Goal: Transaction & Acquisition: Purchase product/service

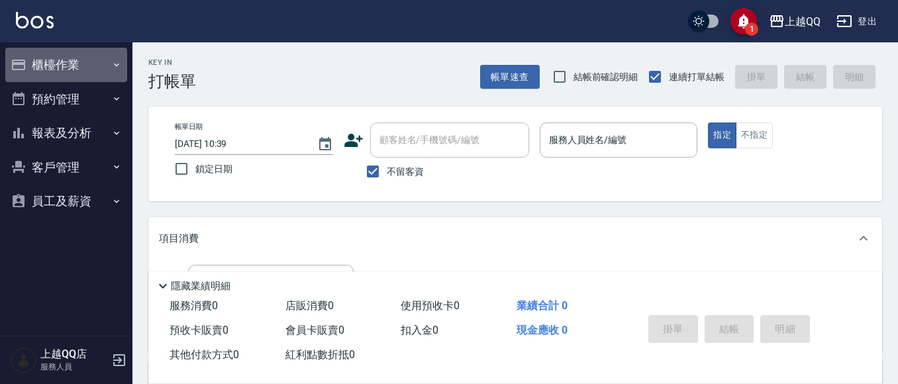
click at [87, 79] on button "櫃檯作業" at bounding box center [66, 65] width 122 height 34
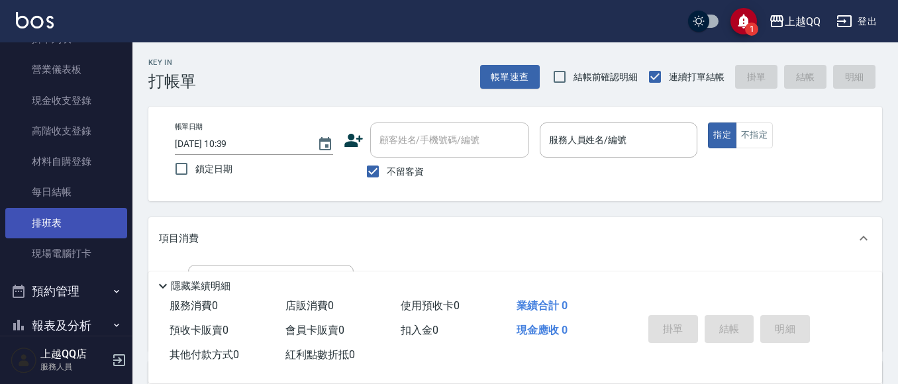
scroll to position [132, 0]
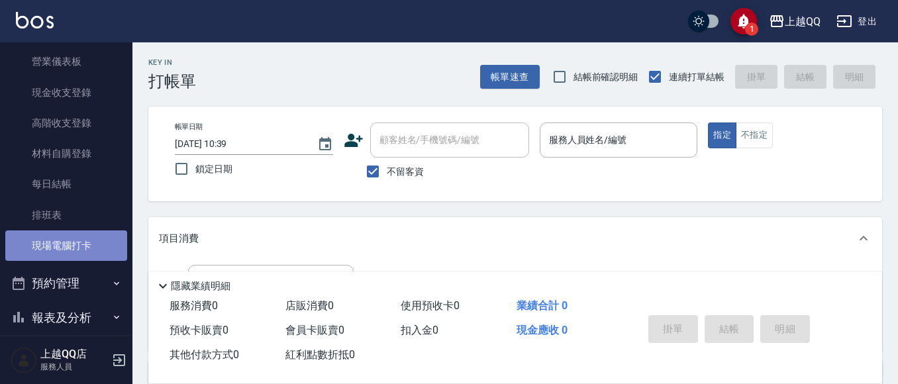
click at [78, 242] on link "現場電腦打卡" at bounding box center [66, 246] width 122 height 30
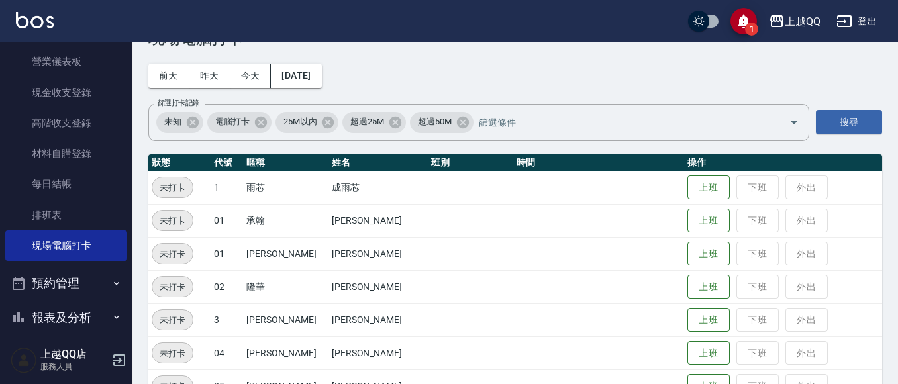
scroll to position [66, 0]
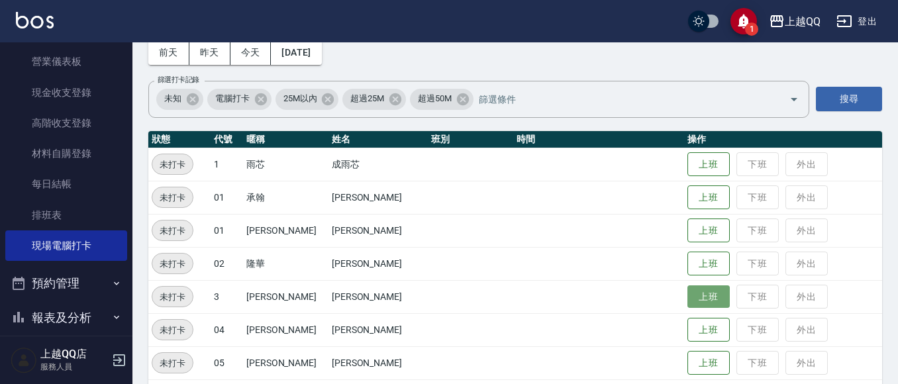
click at [688, 291] on button "上班" at bounding box center [709, 297] width 42 height 23
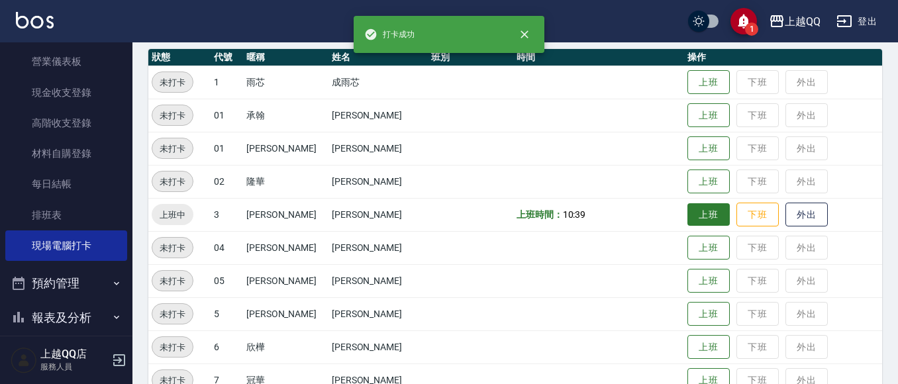
scroll to position [199, 0]
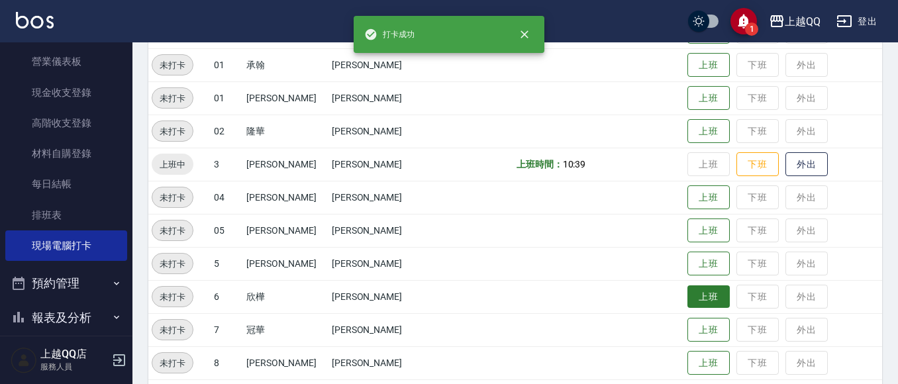
click at [689, 295] on button "上班" at bounding box center [709, 297] width 42 height 23
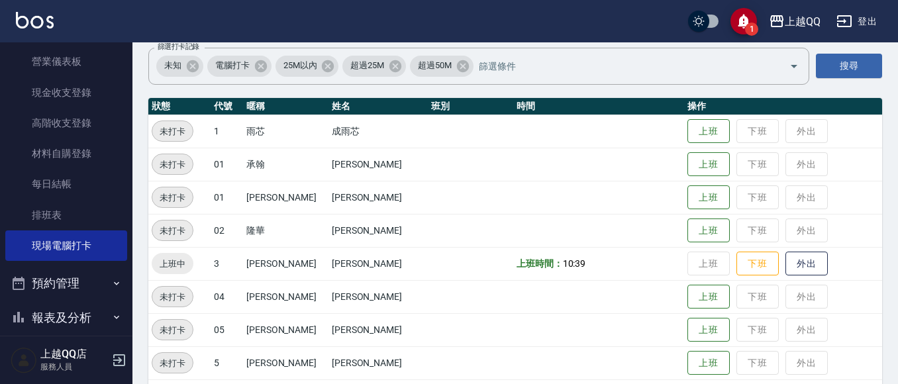
scroll to position [0, 0]
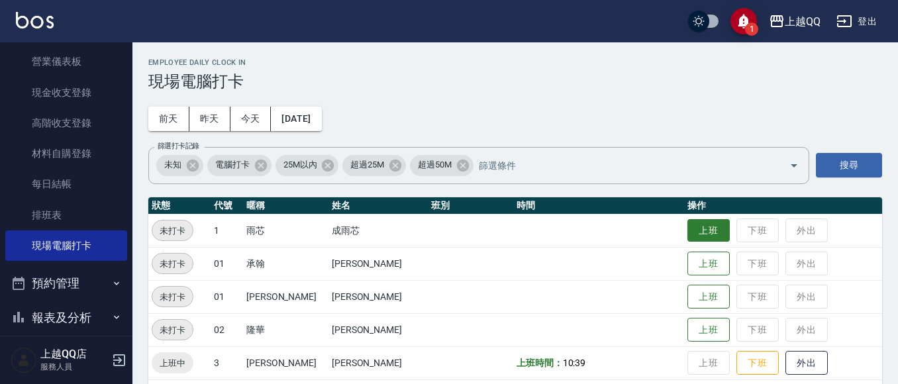
click at [688, 232] on button "上班" at bounding box center [709, 230] width 42 height 23
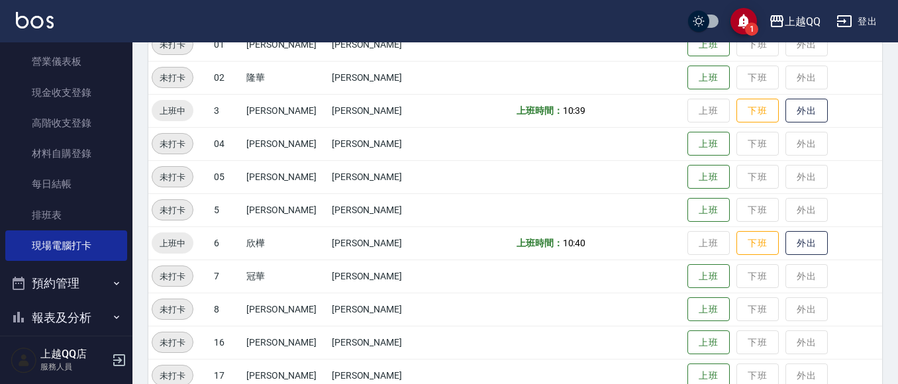
scroll to position [265, 0]
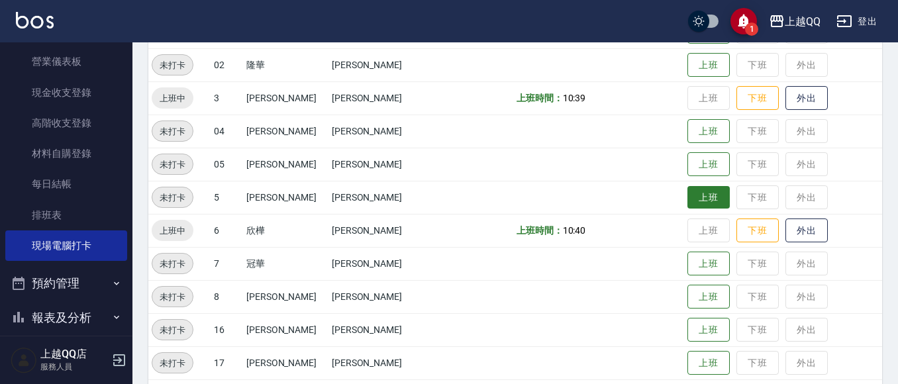
click at [706, 195] on button "上班" at bounding box center [709, 197] width 42 height 23
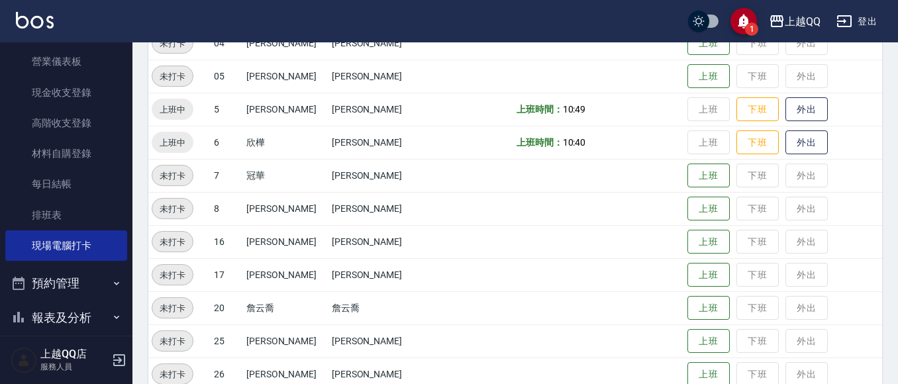
scroll to position [443, 0]
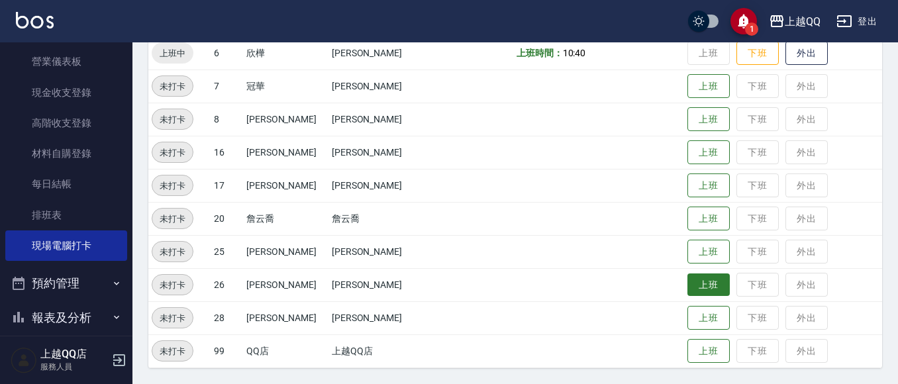
click at [690, 278] on button "上班" at bounding box center [709, 285] width 42 height 23
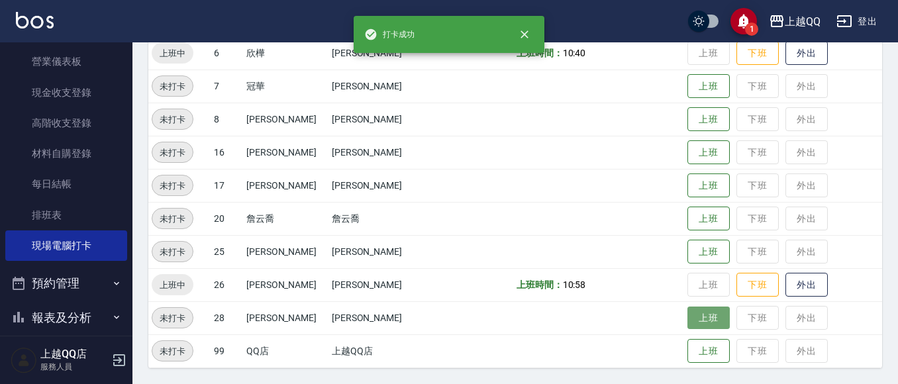
click at [688, 309] on button "上班" at bounding box center [709, 318] width 42 height 23
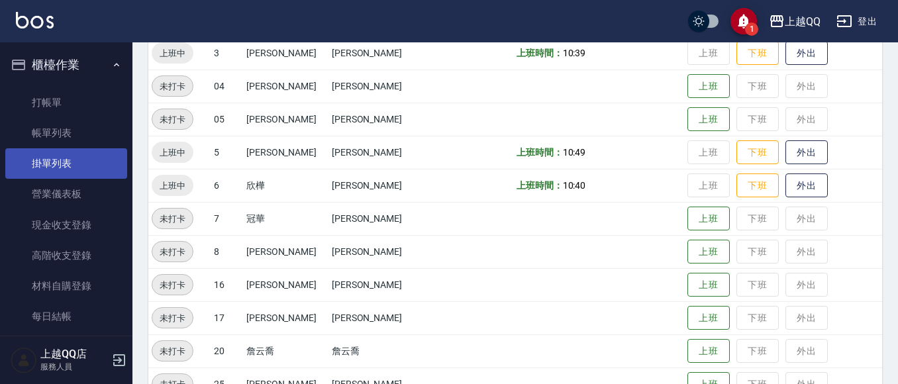
scroll to position [111, 0]
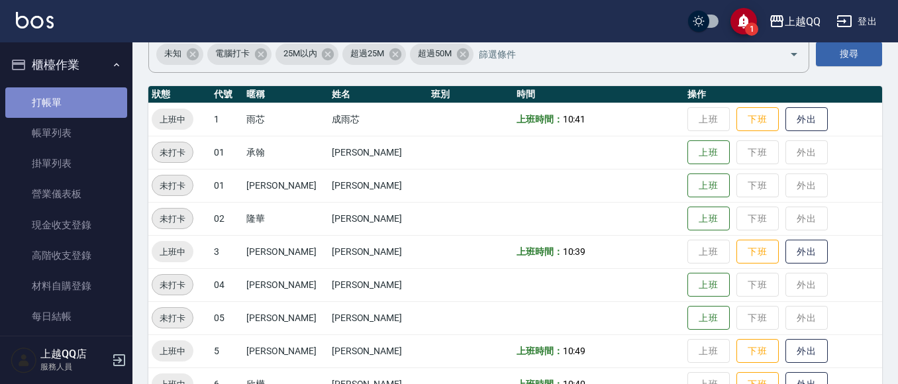
click at [78, 107] on link "打帳單" at bounding box center [66, 102] width 122 height 30
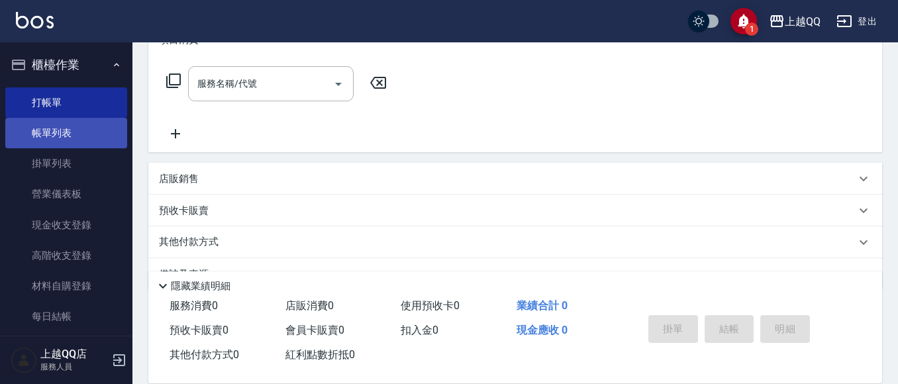
click at [99, 140] on link "帳單列表" at bounding box center [66, 133] width 122 height 30
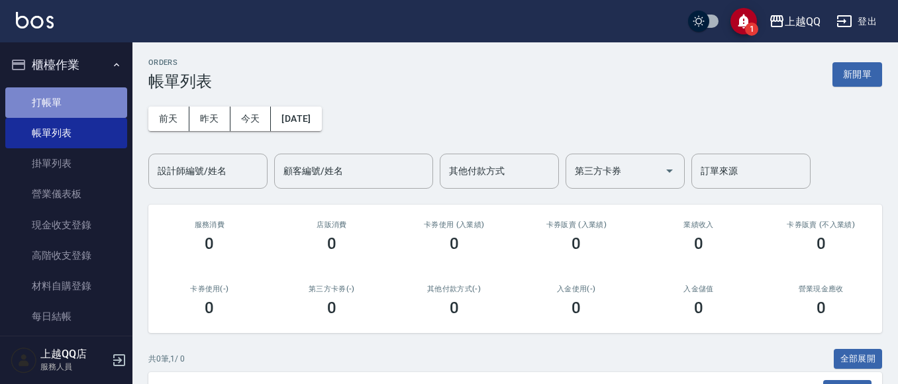
click at [94, 109] on link "打帳單" at bounding box center [66, 102] width 122 height 30
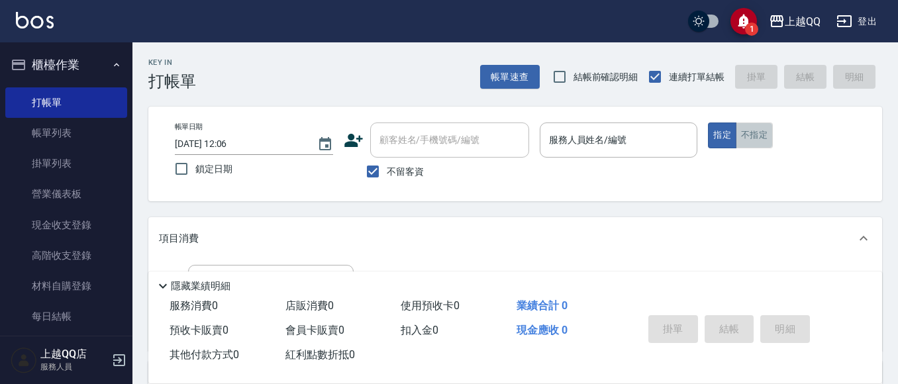
click at [756, 131] on button "不指定" at bounding box center [754, 136] width 37 height 26
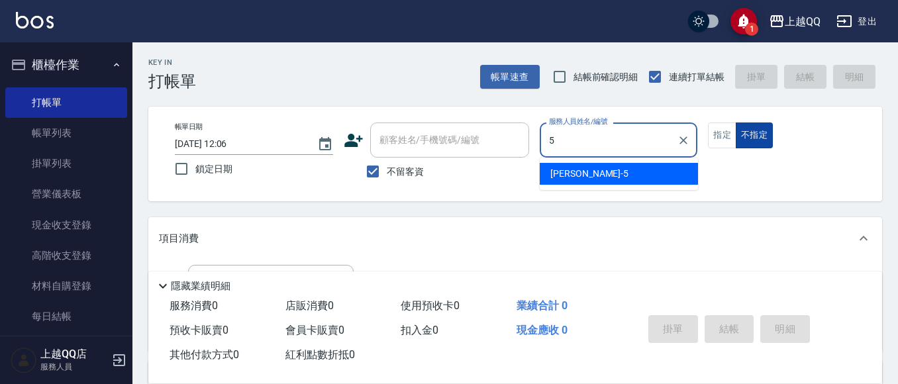
type input "5"
type button "false"
type input "林昱慈-5"
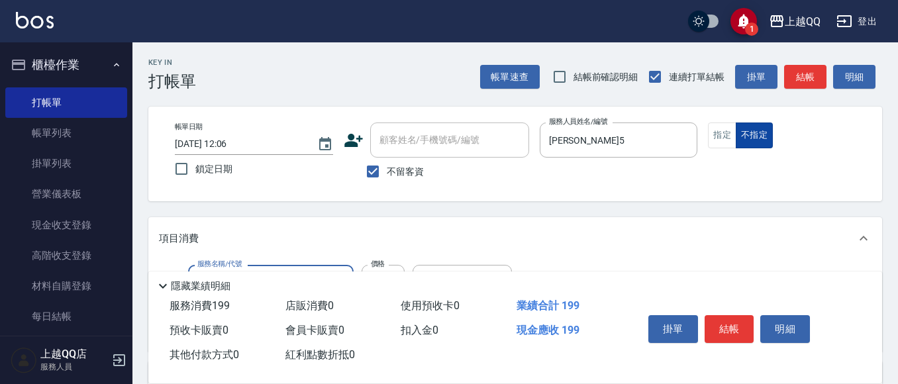
type input "不指定單剪(202)"
click at [743, 316] on button "結帳" at bounding box center [730, 329] width 50 height 28
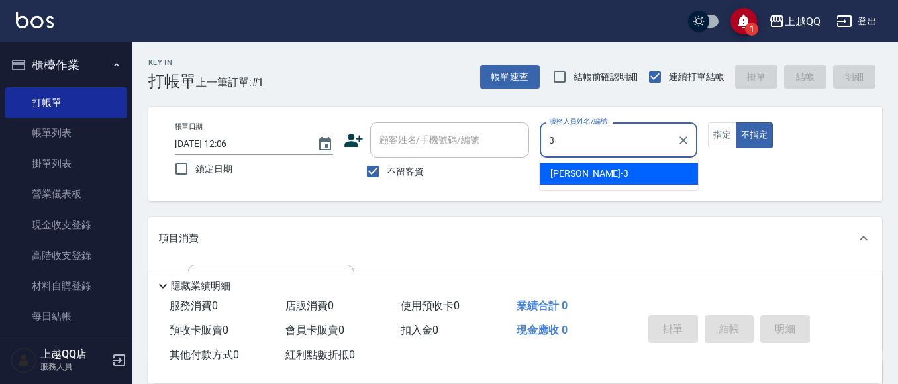
type input "佩怡-3"
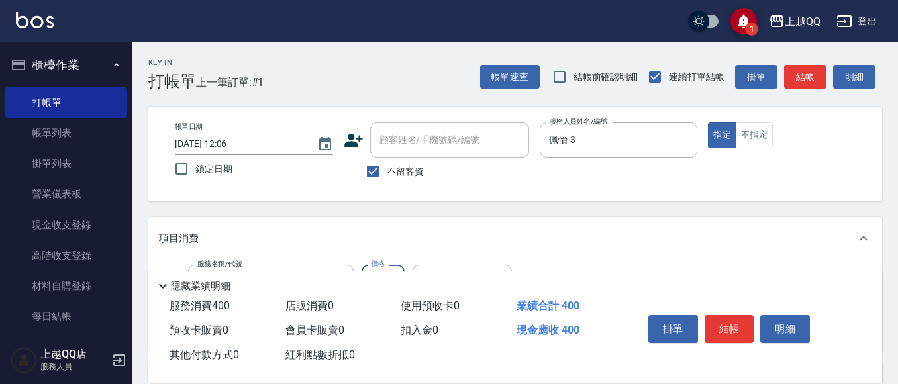
type input "指定單剪(203)"
type input "350"
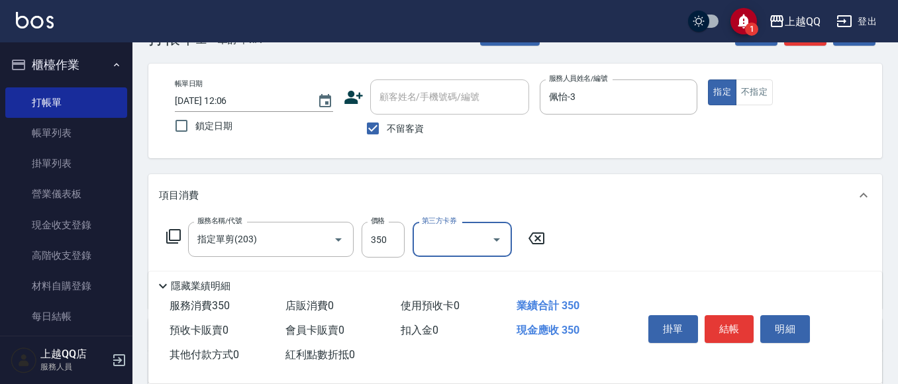
scroll to position [66, 0]
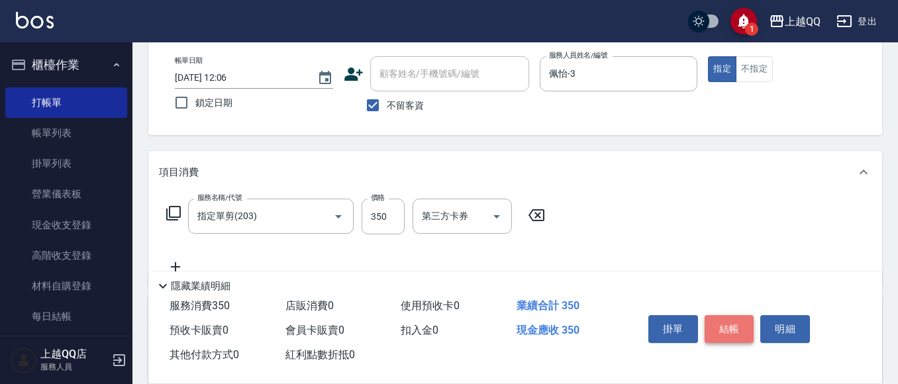
click at [723, 328] on button "結帳" at bounding box center [730, 329] width 50 height 28
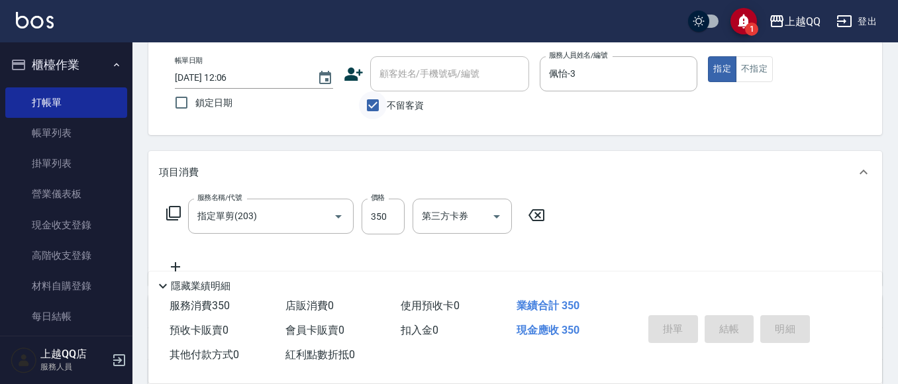
type input "[DATE] 12:31"
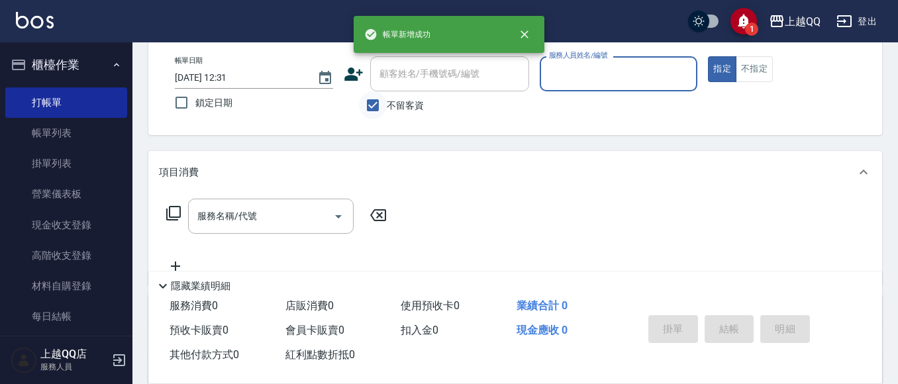
click at [368, 105] on input "不留客資" at bounding box center [373, 105] width 28 height 28
checkbox input "false"
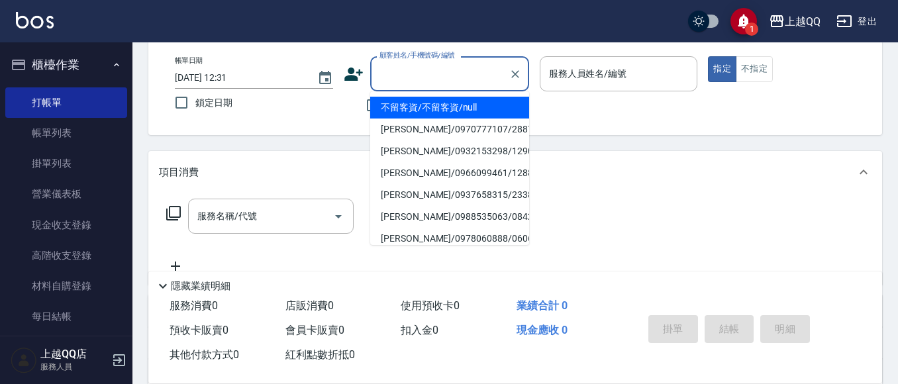
click at [403, 83] on input "顧客姓名/手機號碼/編號" at bounding box center [439, 73] width 127 height 23
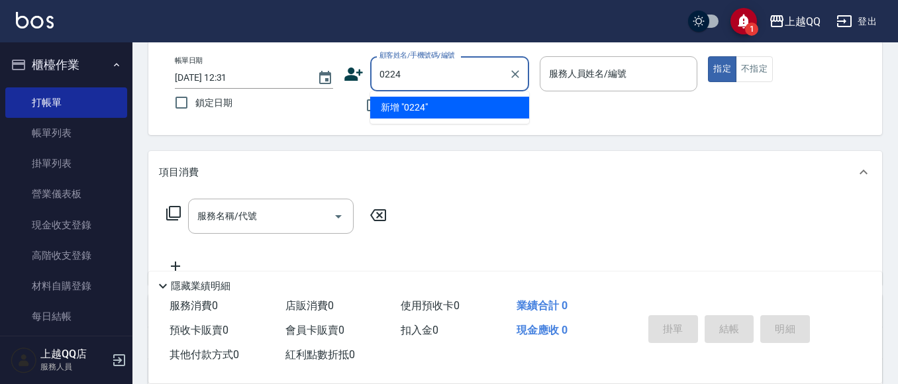
type input "0224"
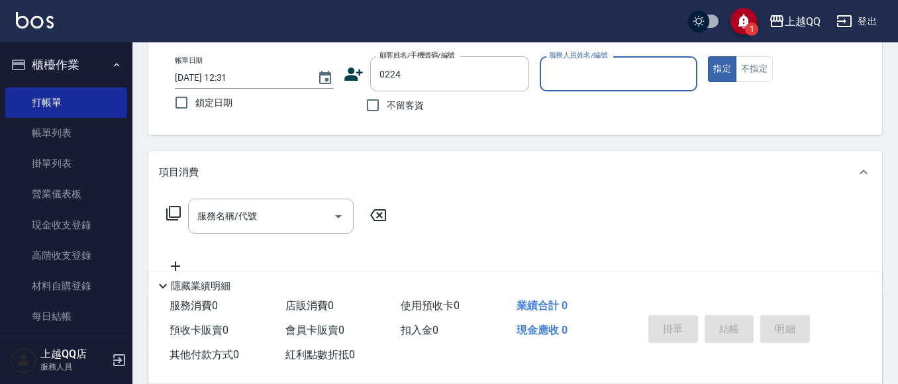
click at [708, 56] on button "指定" at bounding box center [722, 69] width 28 height 26
type button "true"
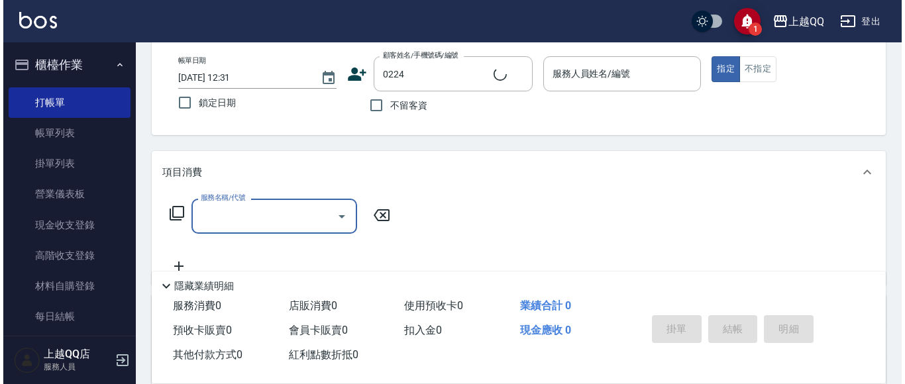
scroll to position [0, 0]
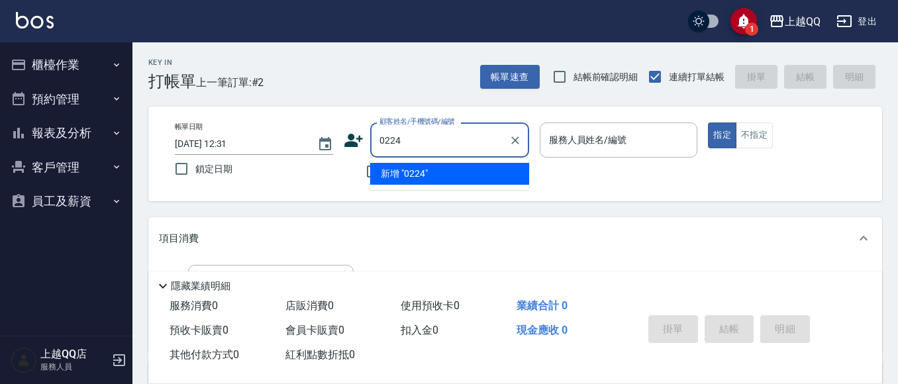
type input "0224"
click at [708, 123] on button "指定" at bounding box center [722, 136] width 28 height 26
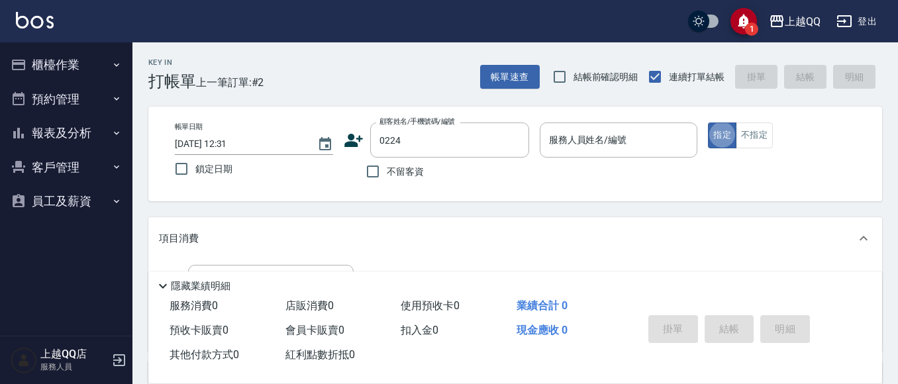
type button "true"
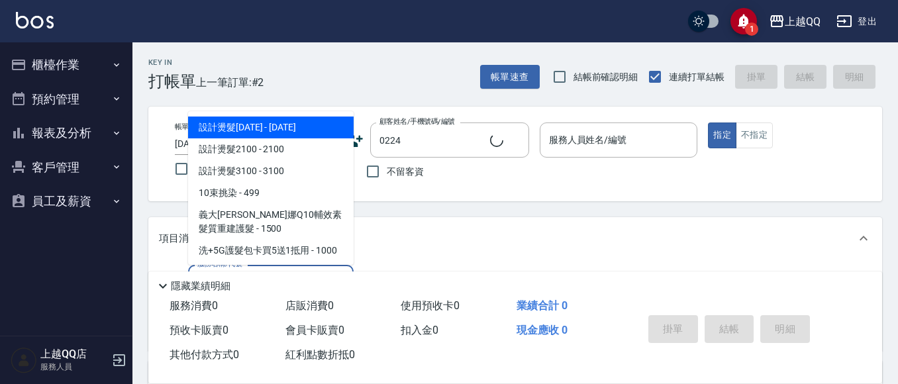
type input "101"
type input "[PERSON_NAME]/0910931053/0224"
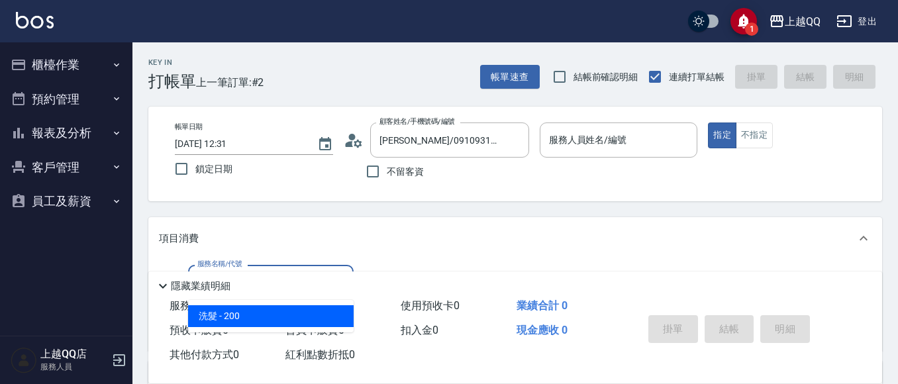
type input "101"
type input "佩怡-3"
type input "洗髮(101)"
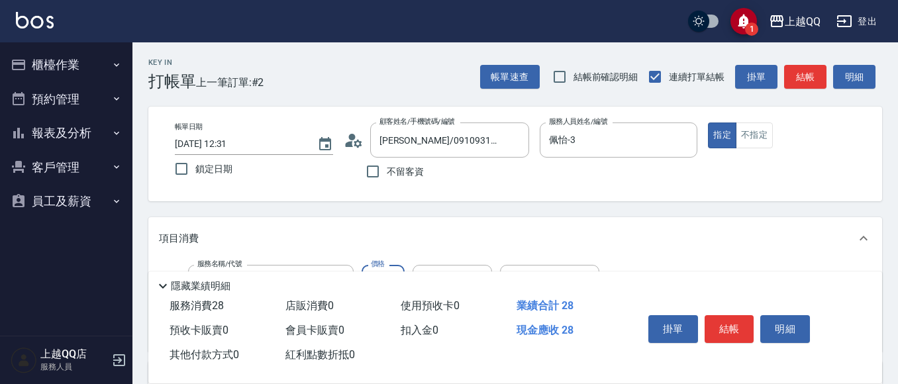
type input "280"
type input "佩怡-3"
click at [737, 320] on button "結帳" at bounding box center [730, 329] width 50 height 28
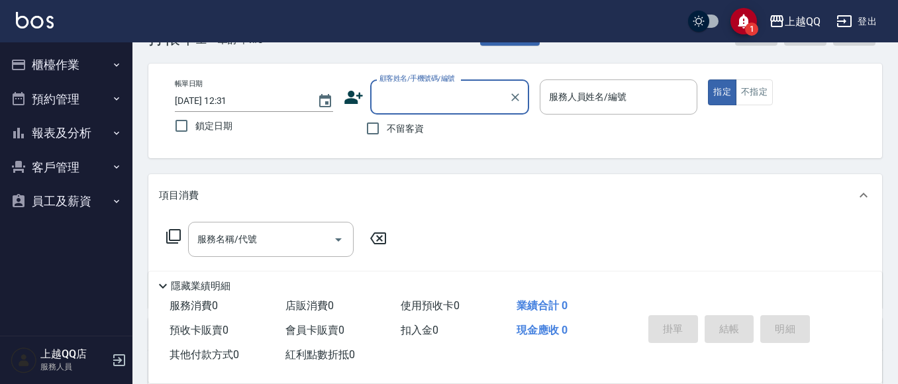
scroll to position [66, 0]
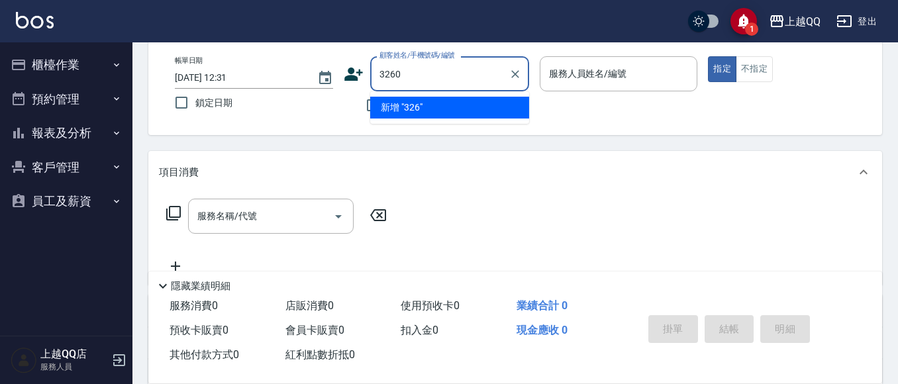
type input "3260"
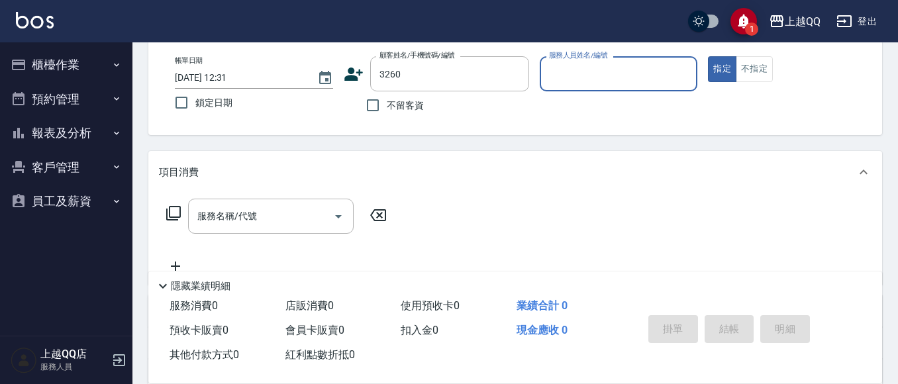
click at [708, 56] on button "指定" at bounding box center [722, 69] width 28 height 26
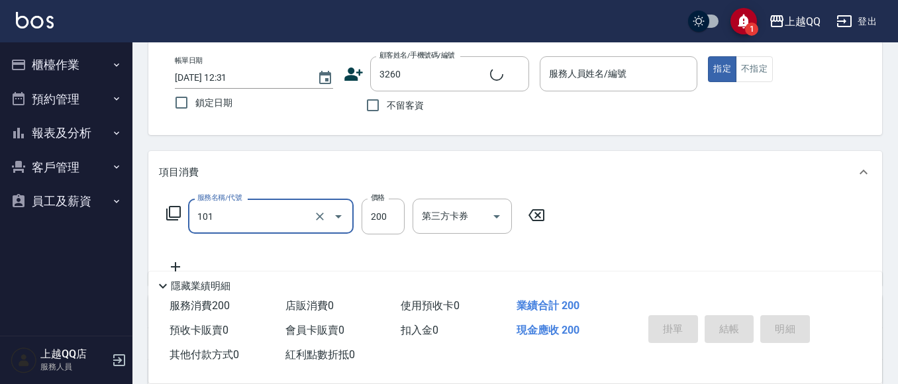
type input "洗髮(101)"
type input "2"
type input "[PERSON_NAME]/0952331168/3260"
type input "23"
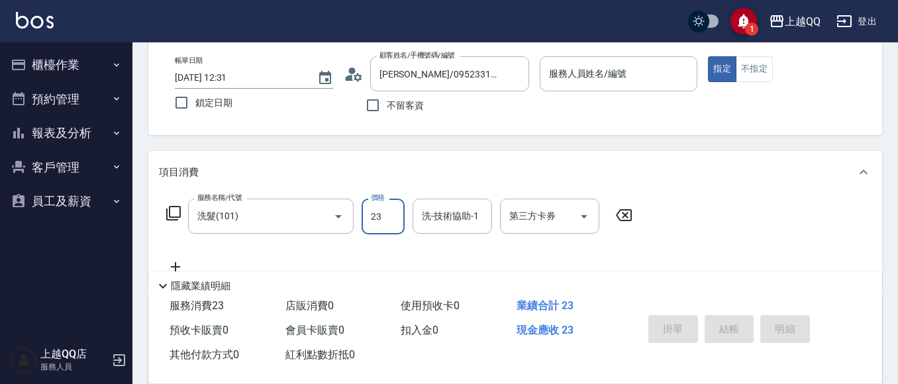
type input "欣樺-6"
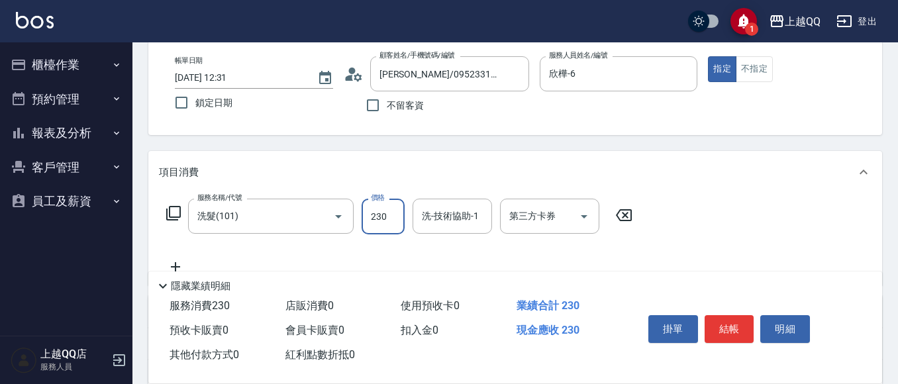
type input "230"
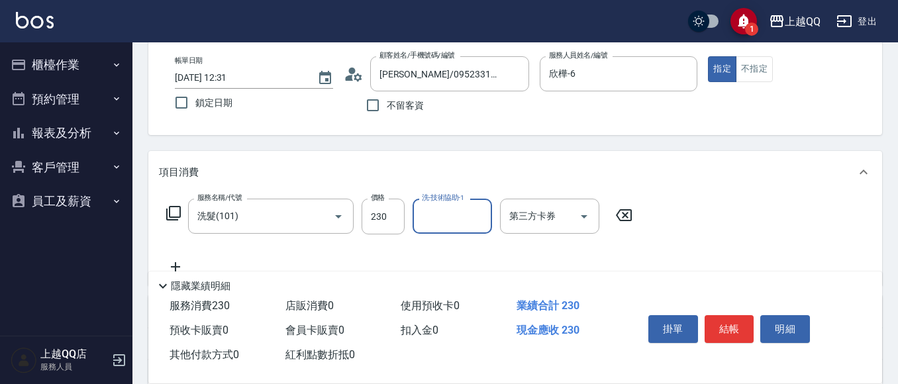
type input "2"
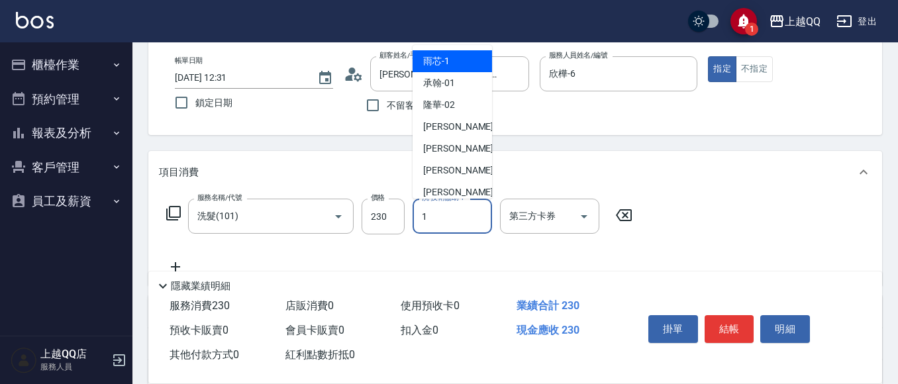
type input "雨芯-1"
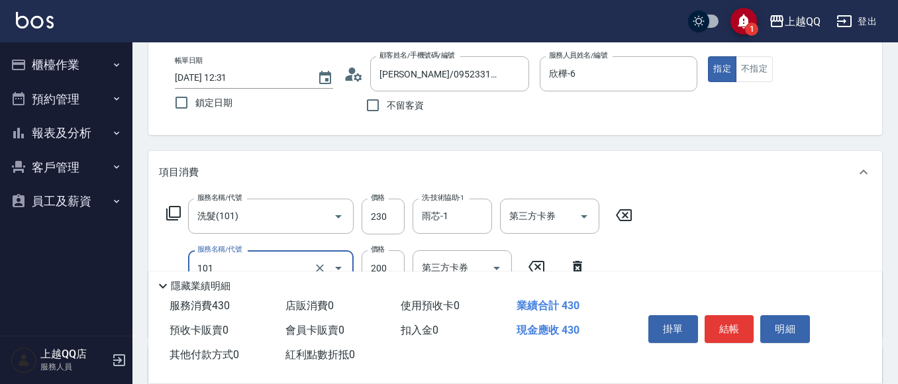
type input "洗髮(101)"
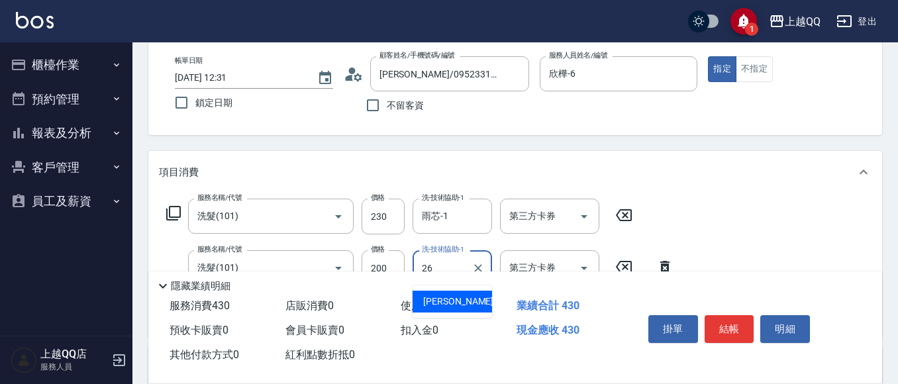
type input "[PERSON_NAME]-26"
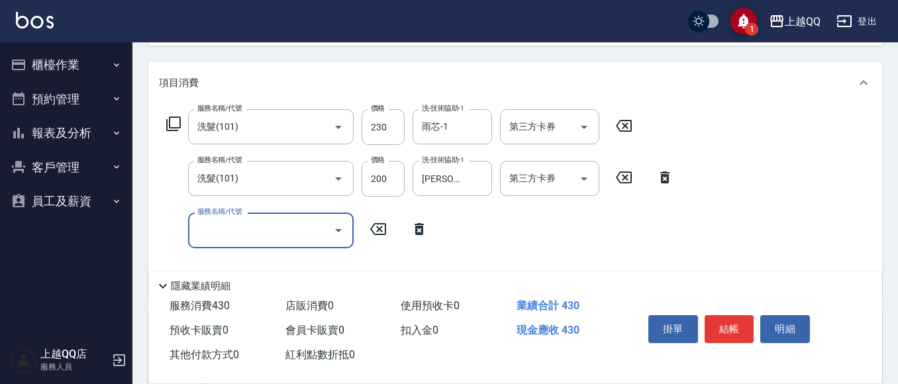
scroll to position [132, 0]
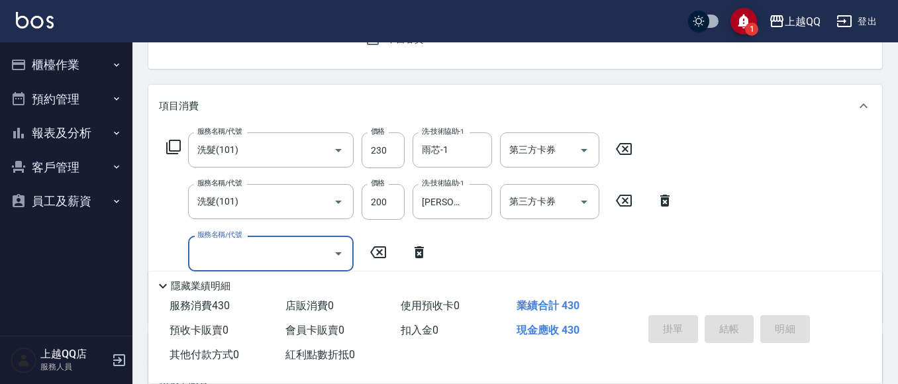
type input "[DATE] 12:33"
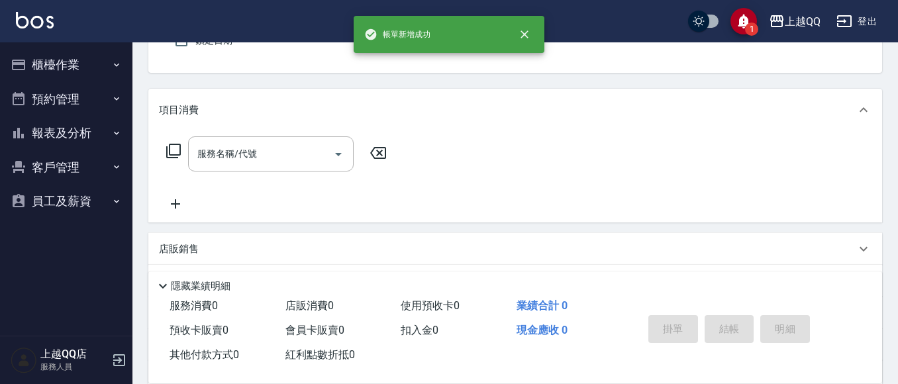
scroll to position [67, 0]
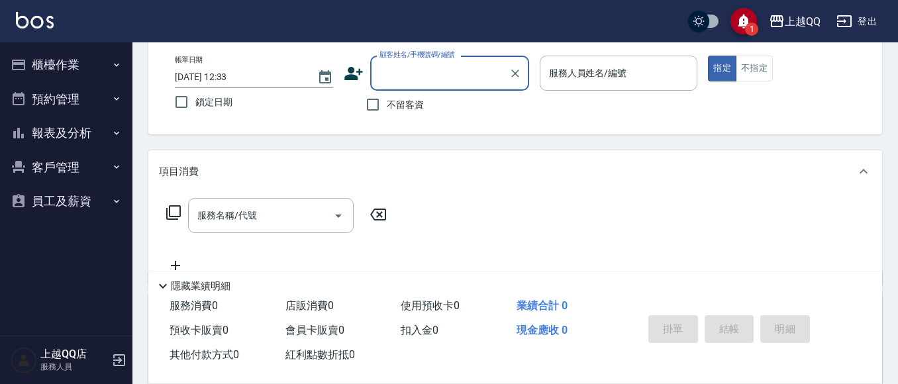
click at [380, 105] on input "不留客資" at bounding box center [373, 105] width 28 height 28
checkbox input "true"
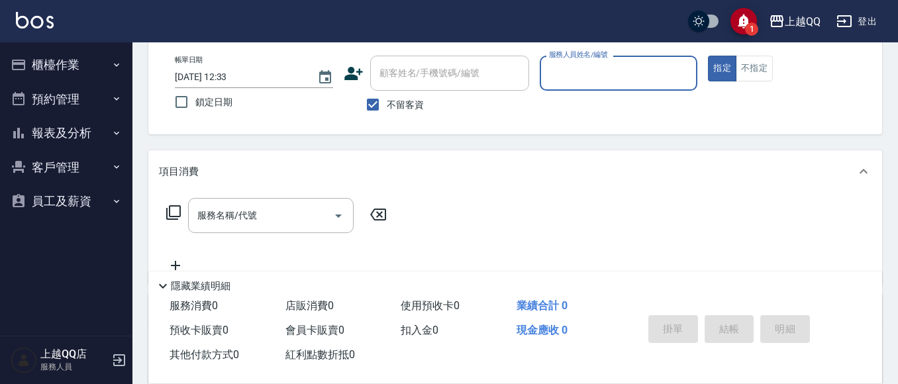
click at [537, 85] on div "帳單日期 [DATE] 12:33 鎖定日期 顧客姓名/手機號碼/編號 顧客姓名/手機號碼/編號 不留客資 服務人員姓名/編號 服務人員姓名/編號 指定 不指定" at bounding box center [515, 87] width 702 height 63
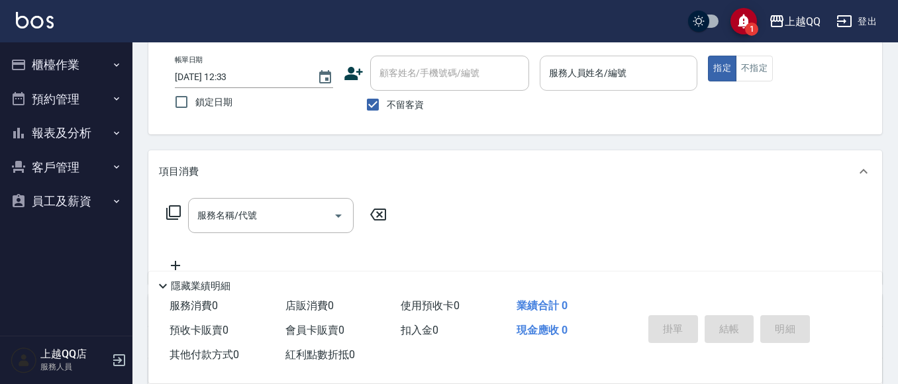
click at [566, 82] on input "服務人員姓名/編號" at bounding box center [619, 73] width 146 height 23
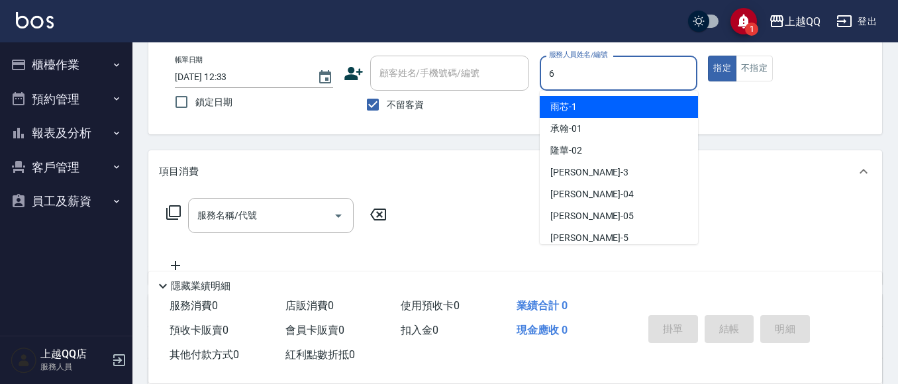
type input "欣樺-6"
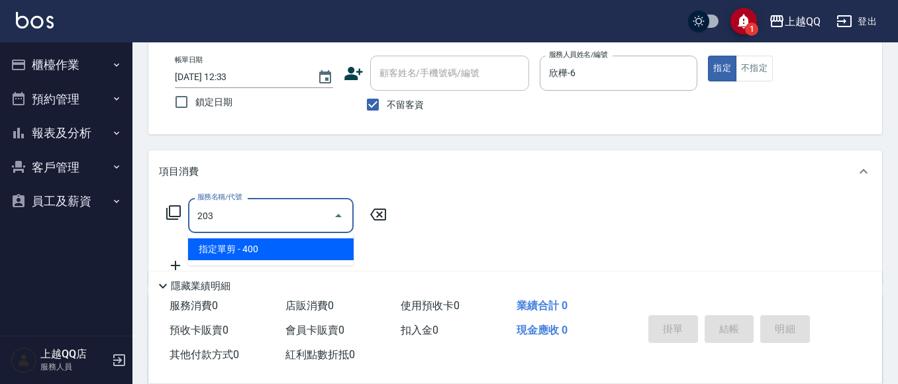
type input "指定單剪(203)"
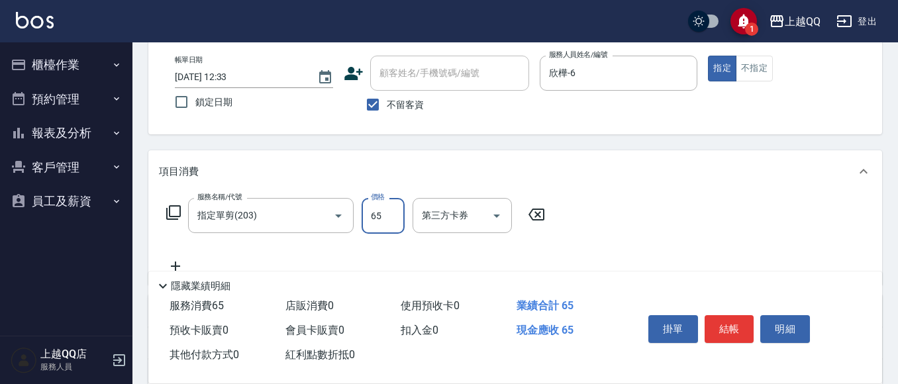
type input "650"
